Goal: Transaction & Acquisition: Purchase product/service

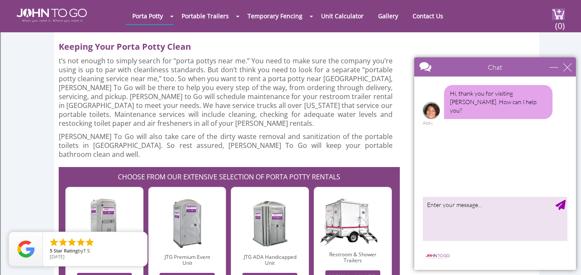
scroll to position [2217, 0]
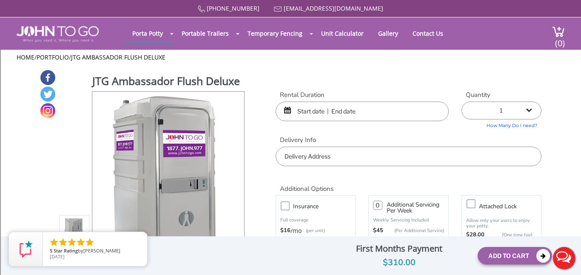
scroll to position [3, 0]
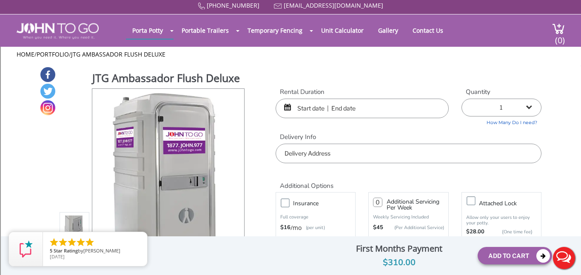
click at [383, 104] on input "text" at bounding box center [362, 109] width 173 height 20
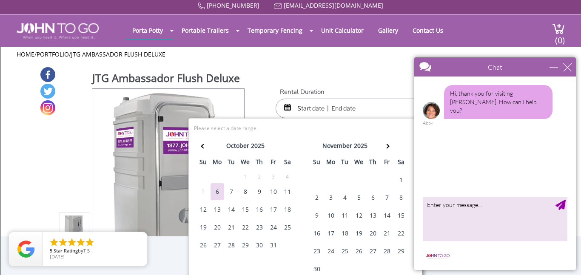
click at [286, 231] on div "25" at bounding box center [288, 227] width 14 height 17
click at [203, 241] on div "26" at bounding box center [204, 245] width 14 height 17
type input "10/25/2025 to 10/26/2025"
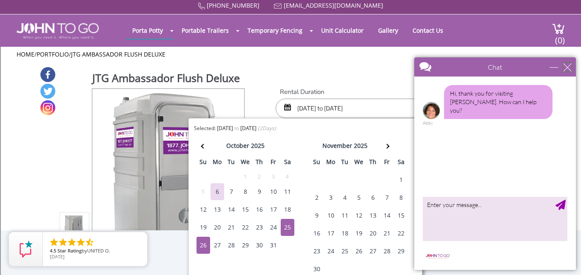
click at [566, 69] on div "close" at bounding box center [567, 67] width 9 height 9
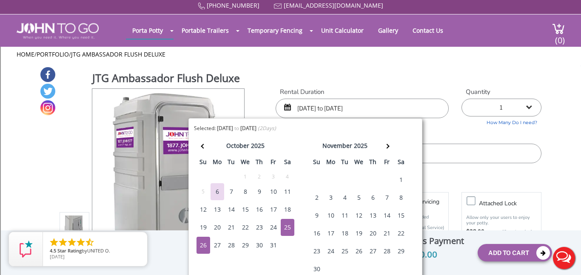
scroll to position [0, 0]
click at [457, 131] on div "Rental Duration 10/25/2025 to 10/26/2025 Quantity 1 2 (5% discount) 3 (8% disco…" at bounding box center [408, 126] width 279 height 76
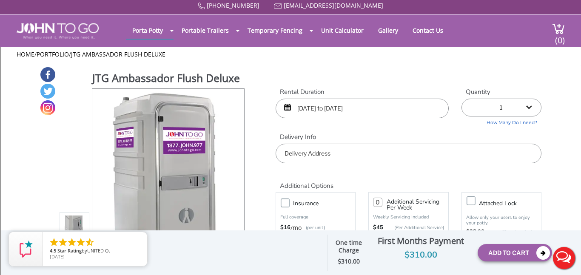
scroll to position [26, 0]
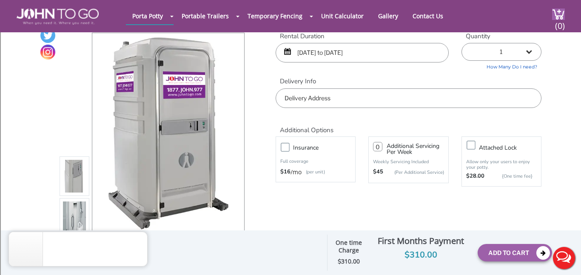
click at [383, 101] on input "text" at bounding box center [409, 99] width 266 height 20
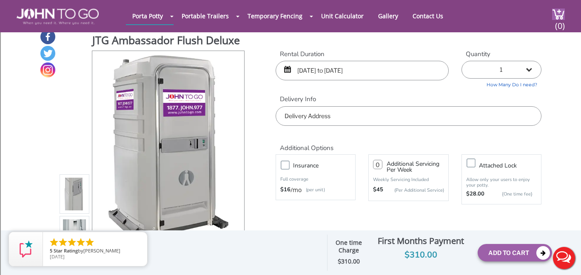
scroll to position [10, 0]
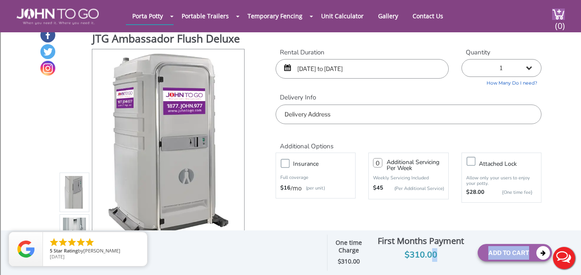
drag, startPoint x: 436, startPoint y: 255, endPoint x: 430, endPoint y: 260, distance: 7.8
click at [430, 260] on div "$310.00" at bounding box center [421, 256] width 101 height 14
click at [429, 261] on div "$310.00" at bounding box center [421, 256] width 101 height 14
